Goal: Information Seeking & Learning: Learn about a topic

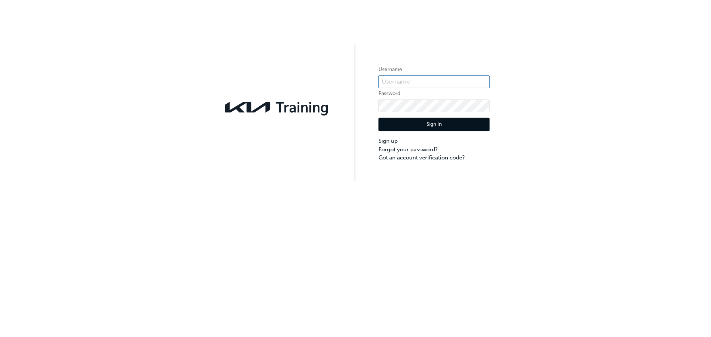
type input "KAU85165I2"
click at [414, 125] on button "Sign In" at bounding box center [433, 125] width 111 height 14
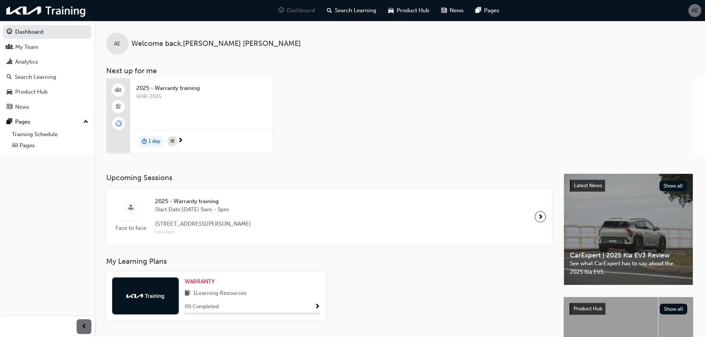
click at [277, 214] on div "Face to face 2025 - Warranty training Start Date: [DATE] 9am - 5pm [STREET_ADDR…" at bounding box center [329, 216] width 434 height 45
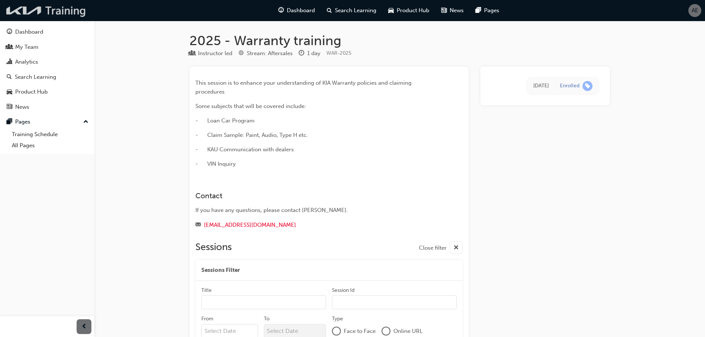
click at [32, 6] on img at bounding box center [46, 10] width 85 height 15
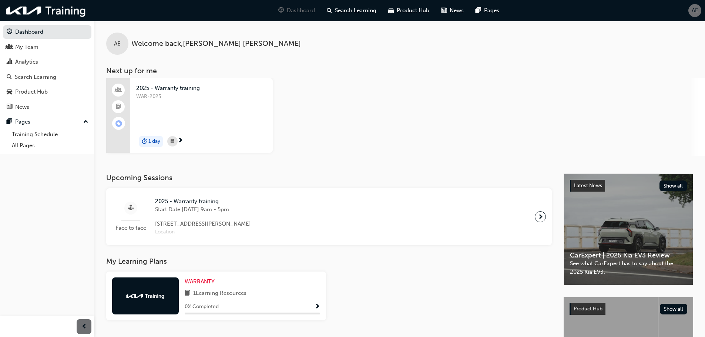
click at [240, 298] on span "1 Learning Resources" at bounding box center [219, 293] width 53 height 9
click at [199, 280] on span "WARRANTY" at bounding box center [200, 281] width 30 height 7
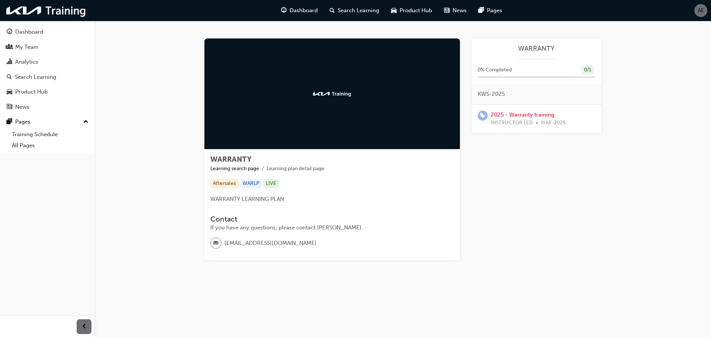
click at [241, 199] on span "WARRANTY LEARNING PLAN" at bounding box center [247, 199] width 74 height 7
click at [238, 215] on h3 "Contact" at bounding box center [332, 219] width 244 height 9
click at [230, 227] on div "If you have any questions, please contact [PERSON_NAME]." at bounding box center [332, 228] width 244 height 9
click at [313, 243] on div "[EMAIL_ADDRESS][DOMAIN_NAME]" at bounding box center [332, 246] width 244 height 17
click at [241, 169] on link "Learning search page" at bounding box center [234, 168] width 49 height 6
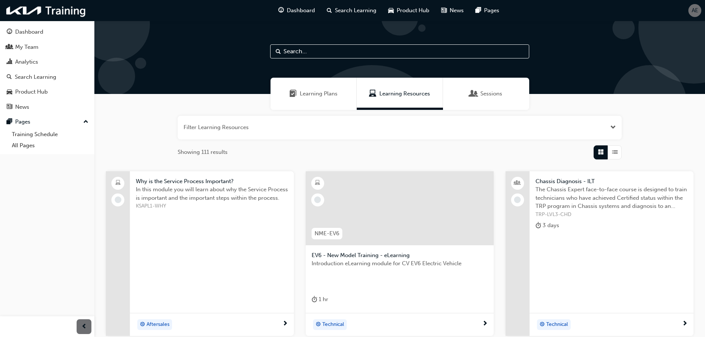
click at [296, 129] on button "button" at bounding box center [400, 128] width 444 height 24
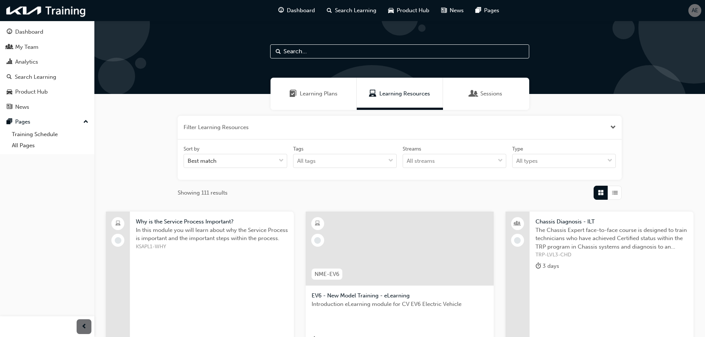
click at [375, 130] on button "button" at bounding box center [400, 128] width 444 height 24
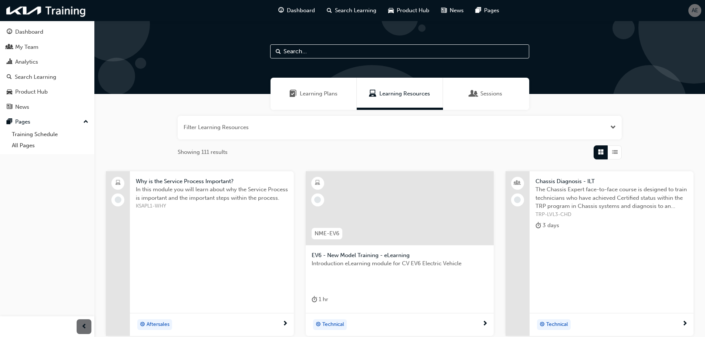
click at [320, 53] on input "text" at bounding box center [399, 51] width 259 height 14
type input "warranty"
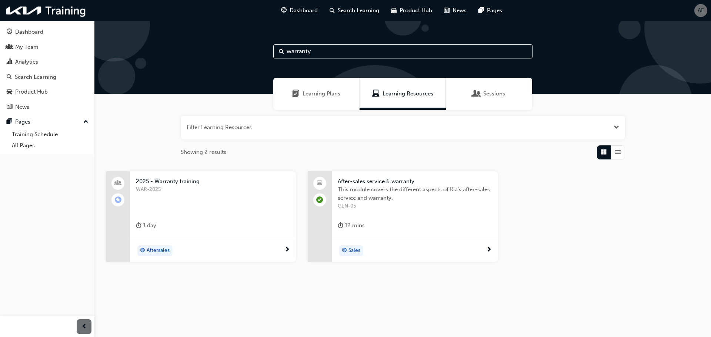
click at [369, 182] on span "After-sales service & warranty" at bounding box center [415, 181] width 154 height 9
click at [360, 179] on span "After-sales service & warranty" at bounding box center [415, 181] width 154 height 9
click at [310, 7] on span "Dashboard" at bounding box center [303, 10] width 28 height 9
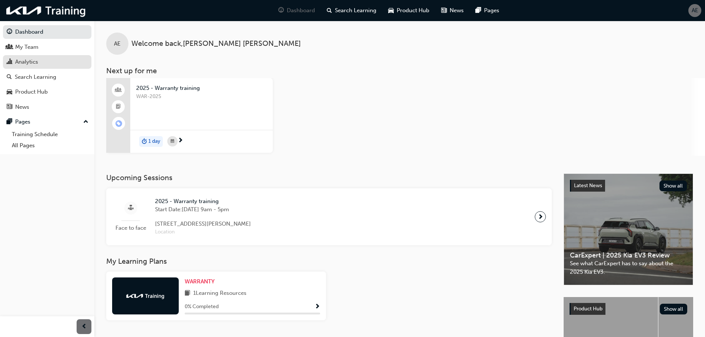
click at [34, 64] on div "Analytics" at bounding box center [26, 62] width 23 height 9
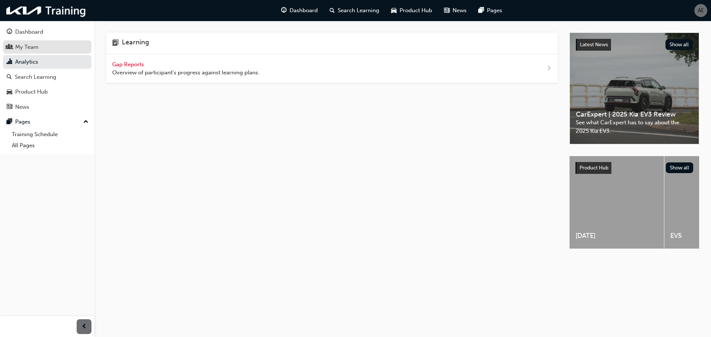
click at [29, 46] on div "My Team" at bounding box center [26, 47] width 23 height 9
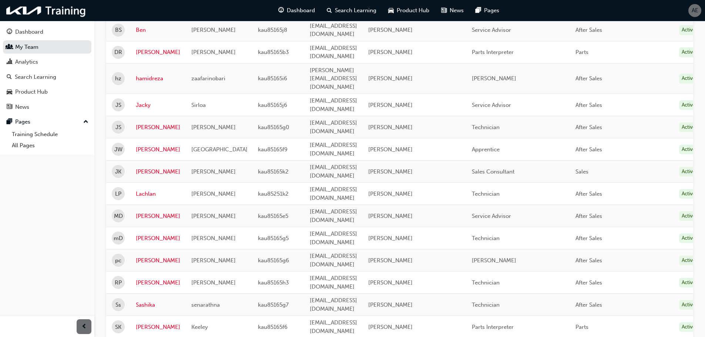
scroll to position [62, 0]
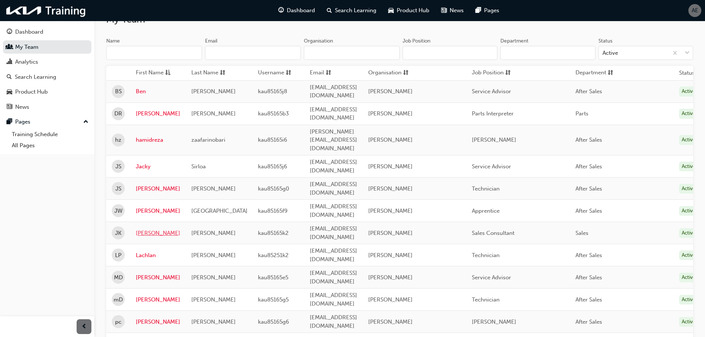
click at [144, 229] on link "[PERSON_NAME]" at bounding box center [158, 233] width 44 height 9
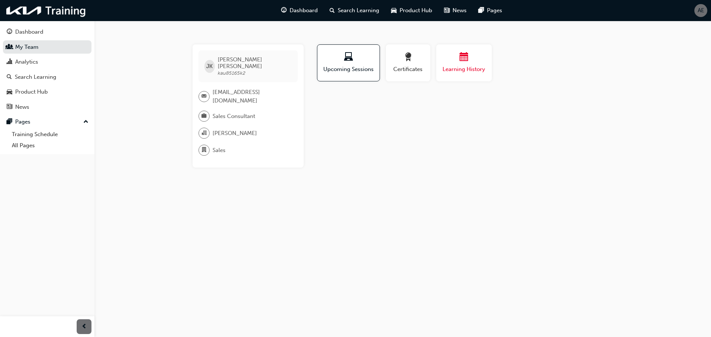
click at [461, 66] on span "Learning History" at bounding box center [464, 69] width 44 height 9
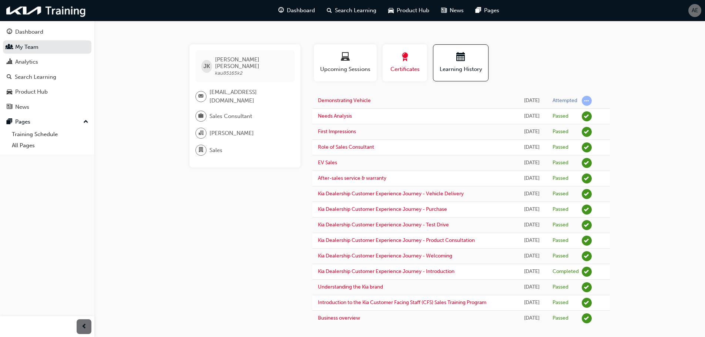
click at [404, 63] on span "award-icon" at bounding box center [404, 58] width 9 height 10
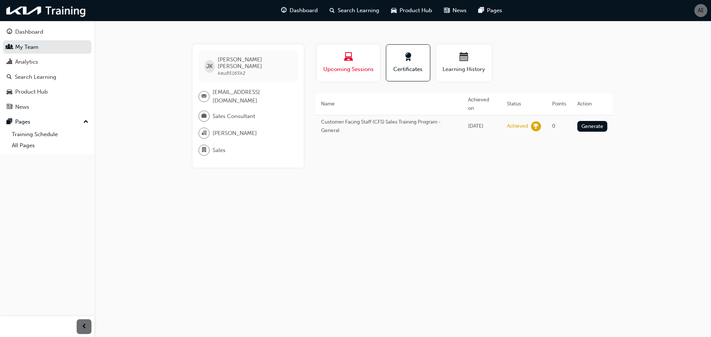
click at [346, 56] on span "laptop-icon" at bounding box center [348, 58] width 9 height 10
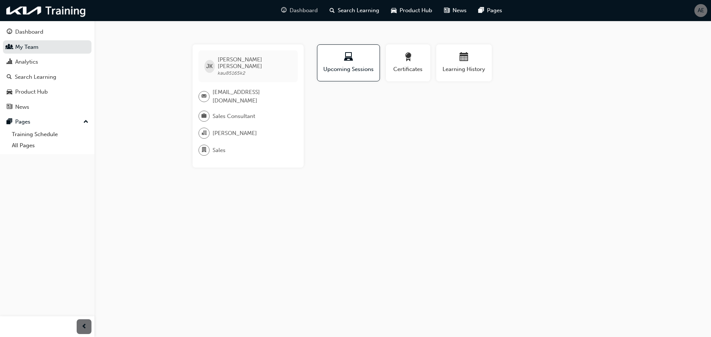
click at [302, 13] on span "Dashboard" at bounding box center [303, 10] width 28 height 9
